Goal: Information Seeking & Learning: Learn about a topic

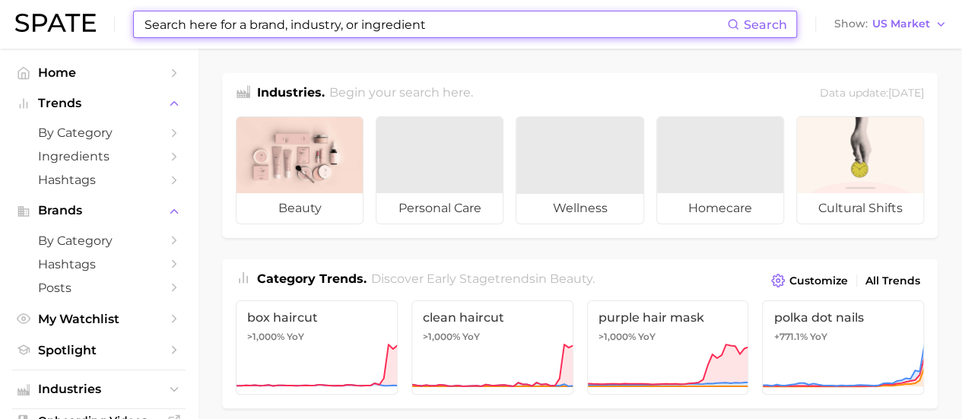
click at [227, 29] on input at bounding box center [435, 24] width 584 height 26
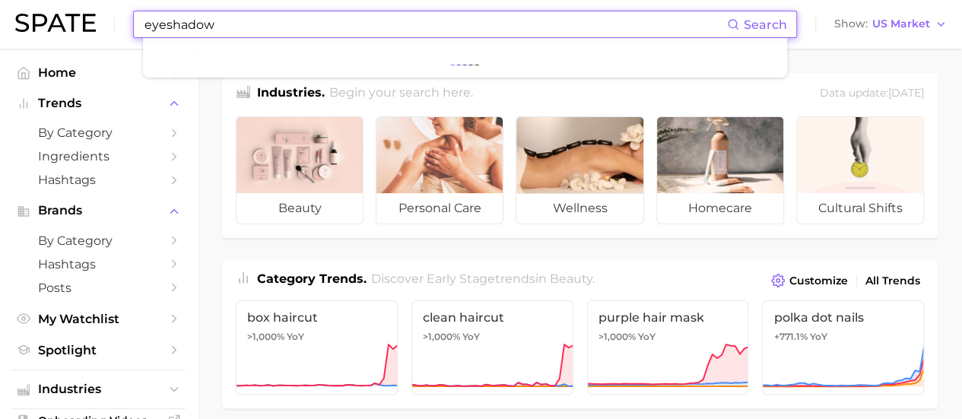
type input "eyeshadow"
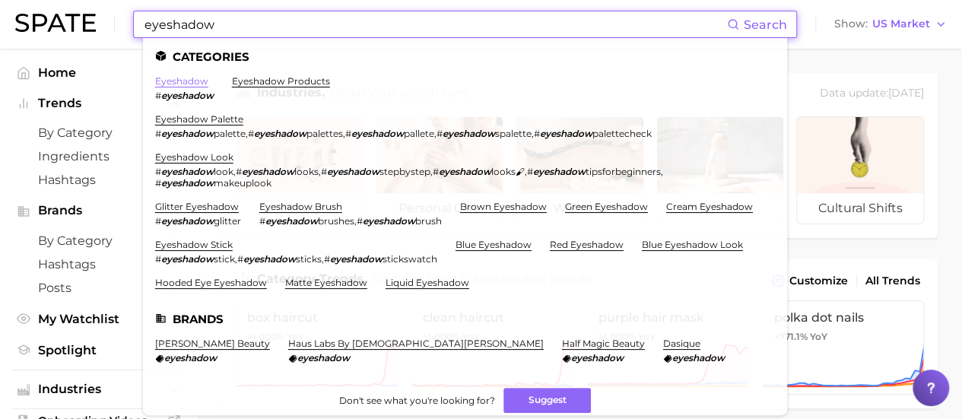
click at [175, 85] on link "eyeshadow" at bounding box center [181, 80] width 53 height 11
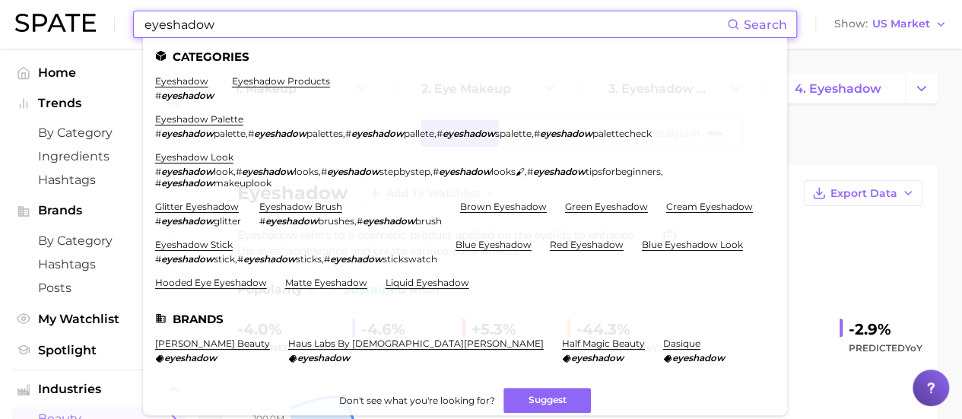
click at [245, 28] on input "eyeshadow" at bounding box center [435, 24] width 584 height 26
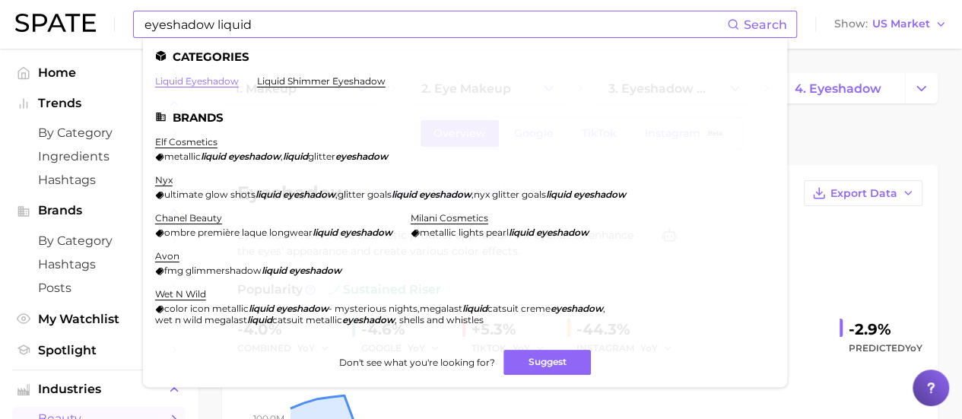
click at [195, 81] on link "liquid eyeshadow" at bounding box center [197, 80] width 84 height 11
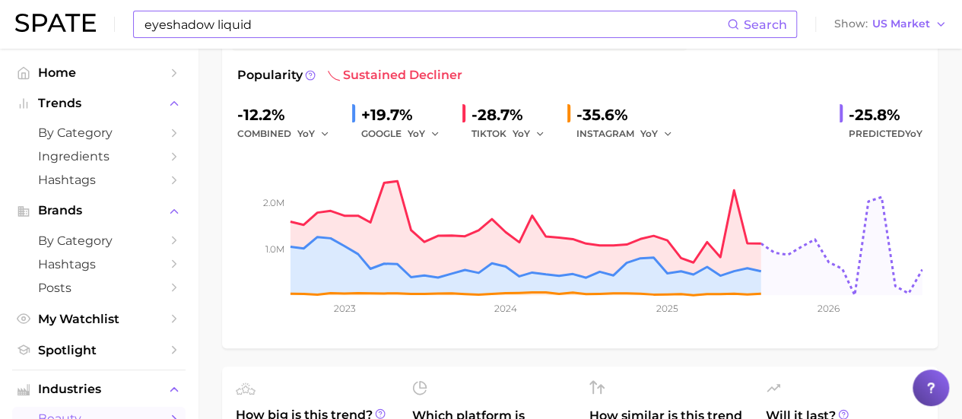
scroll to position [230, 0]
click at [176, 25] on input "eyeshadow liquid" at bounding box center [435, 24] width 584 height 26
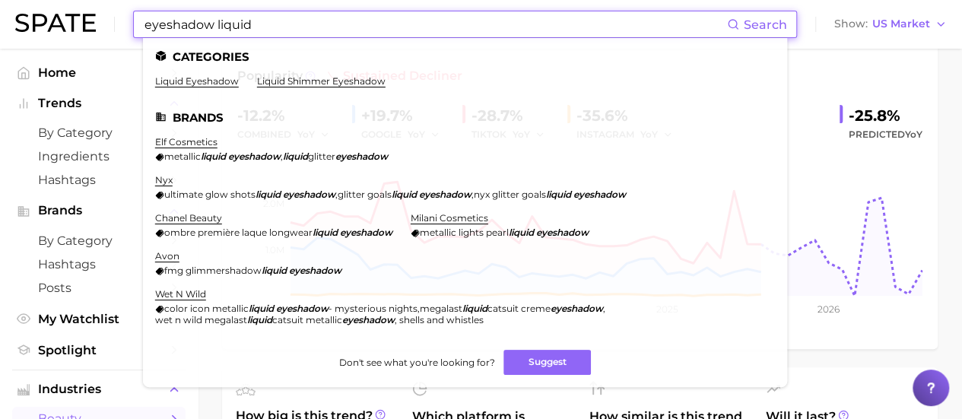
click at [151, 25] on input "eyeshadow liquid" at bounding box center [435, 24] width 584 height 26
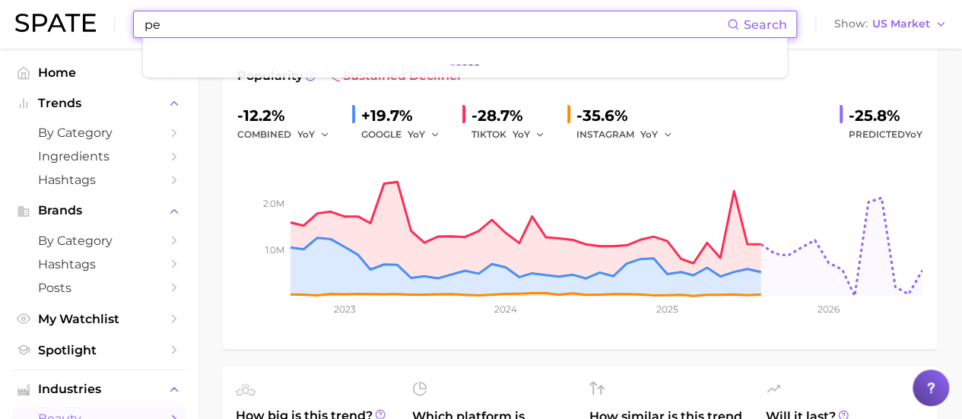
type input "p"
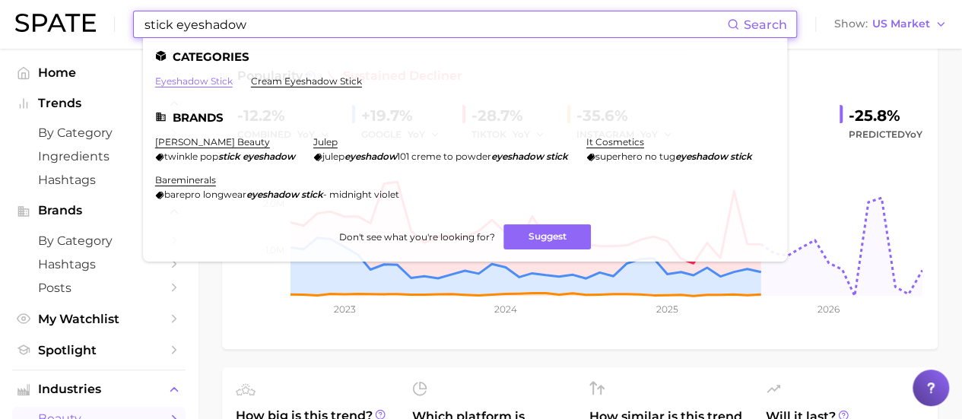
type input "stick eyeshadow"
click at [207, 84] on link "eyeshadow stick" at bounding box center [194, 80] width 78 height 11
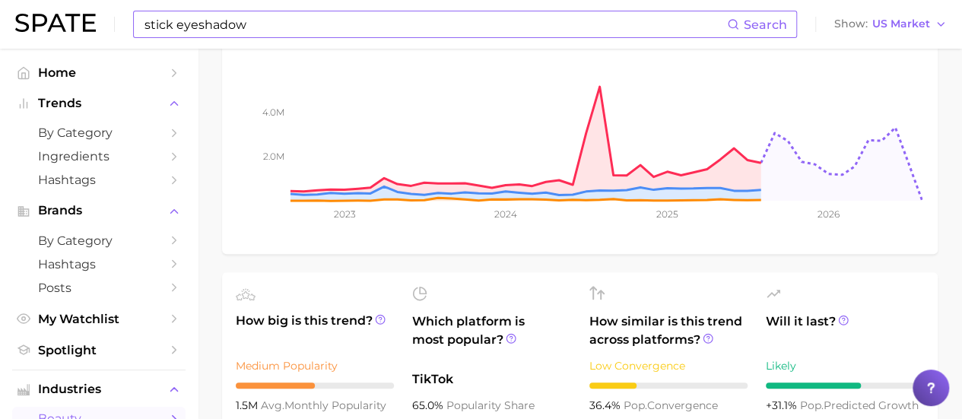
scroll to position [309, 0]
